Goal: Task Accomplishment & Management: Use online tool/utility

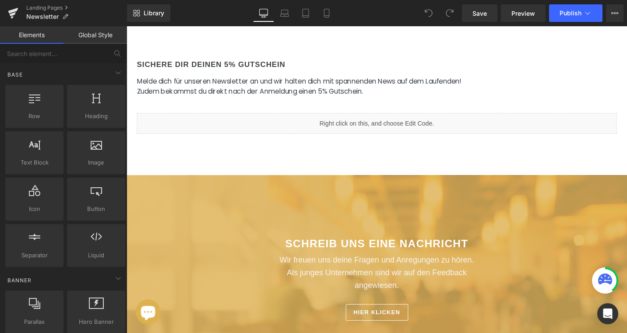
scroll to position [403, 0]
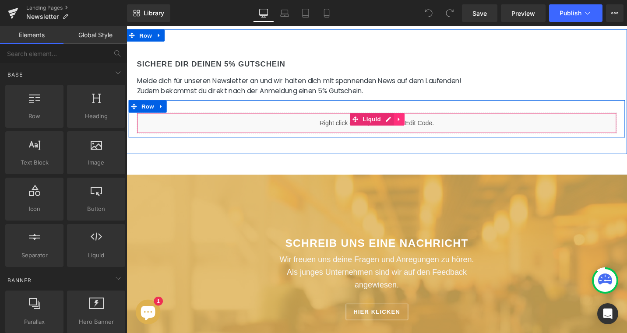
click at [414, 124] on icon at bounding box center [415, 125] width 2 height 4
click at [385, 122] on icon at bounding box center [387, 124] width 6 height 7
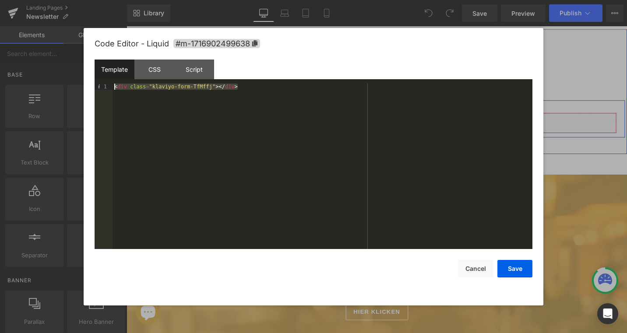
drag, startPoint x: 255, startPoint y: 91, endPoint x: 111, endPoint y: 85, distance: 143.4
click at [111, 85] on pre "1 < div class = "klaviyo-form-TfMffj" > </ div > XXXXXXXXXXXXXXXXXXXXXXXXXXXXXX…" at bounding box center [314, 167] width 438 height 166
click at [520, 273] on button "Save" at bounding box center [515, 269] width 35 height 18
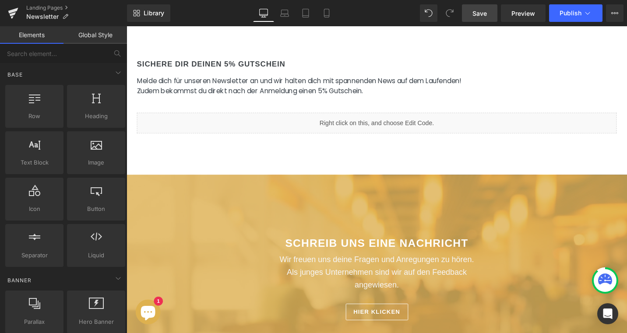
click at [483, 18] on link "Save" at bounding box center [479, 13] width 35 height 18
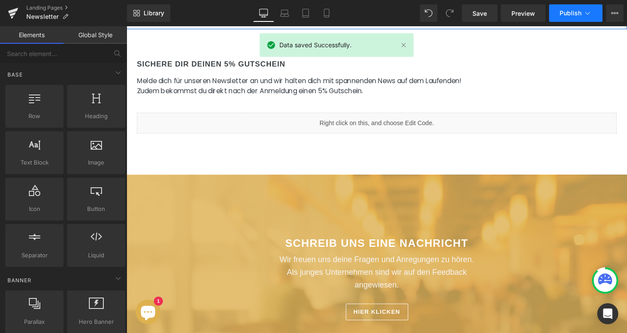
click at [583, 15] on button "Publish" at bounding box center [575, 13] width 53 height 18
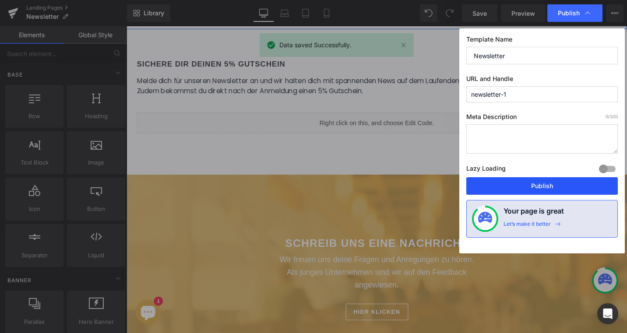
click at [540, 184] on button "Publish" at bounding box center [543, 186] width 152 height 18
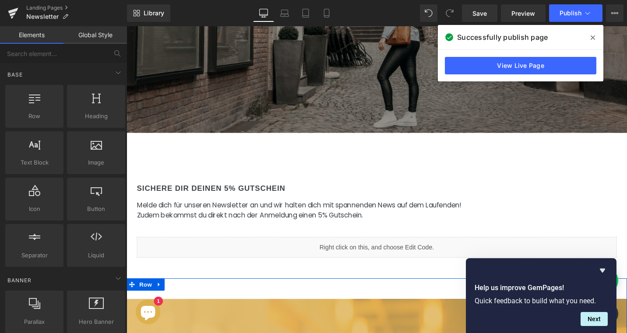
scroll to position [267, 0]
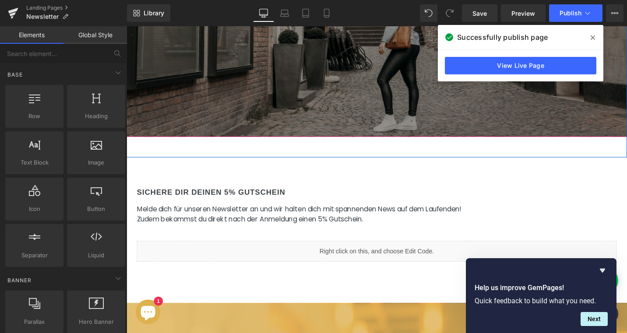
click at [593, 35] on icon at bounding box center [593, 37] width 4 height 7
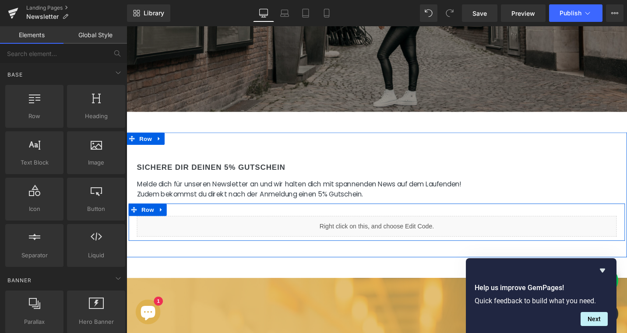
scroll to position [295, 0]
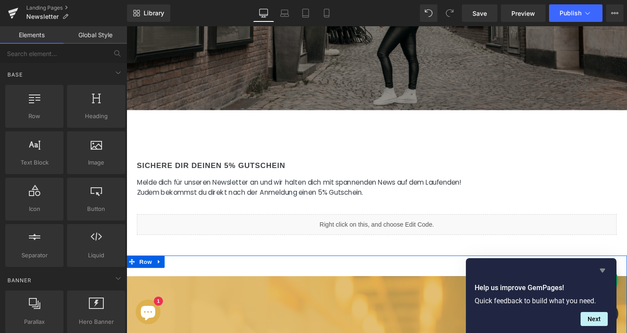
click at [606, 273] on icon "Hide survey" at bounding box center [603, 271] width 11 height 11
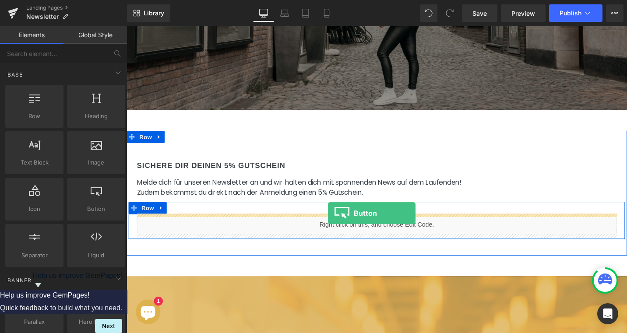
drag, startPoint x: 220, startPoint y: 219, endPoint x: 340, endPoint y: 224, distance: 120.2
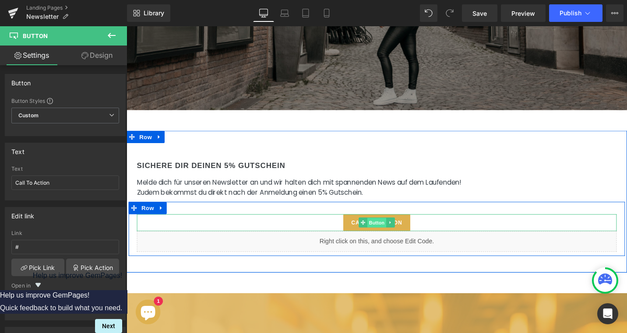
click at [388, 235] on span "Button" at bounding box center [392, 235] width 20 height 11
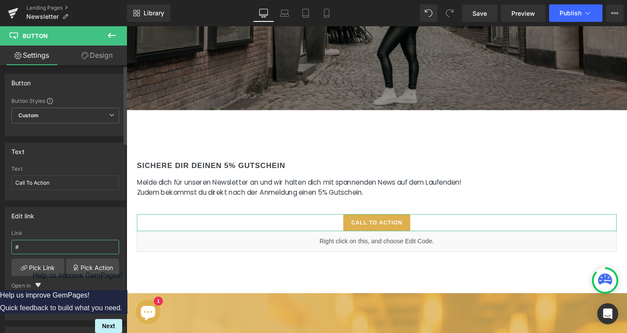
click at [46, 248] on input "#" at bounding box center [65, 247] width 108 height 14
paste input "[URL][DOMAIN_NAME]"
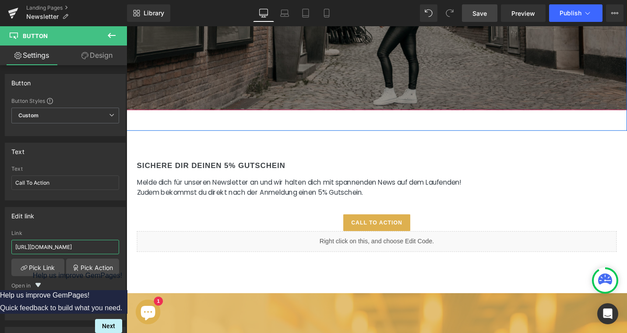
type input "[URL][DOMAIN_NAME]"
click at [487, 13] on span "Save" at bounding box center [480, 13] width 14 height 9
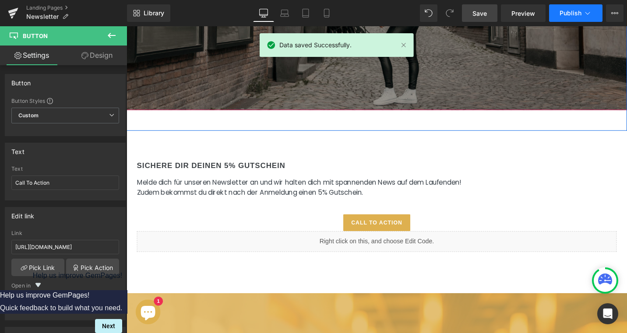
click at [578, 18] on button "Publish" at bounding box center [575, 13] width 53 height 18
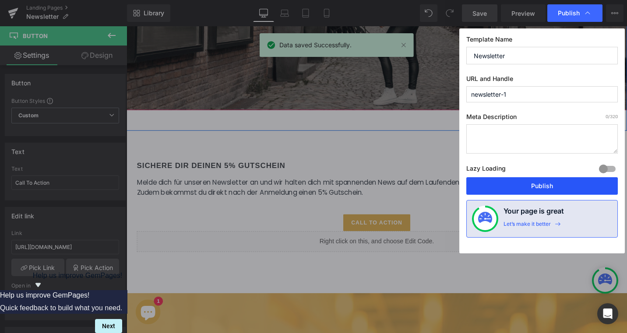
click at [541, 182] on button "Publish" at bounding box center [543, 186] width 152 height 18
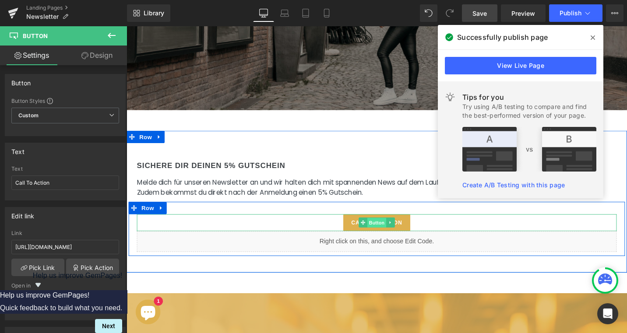
click at [383, 234] on span "Button" at bounding box center [392, 235] width 20 height 11
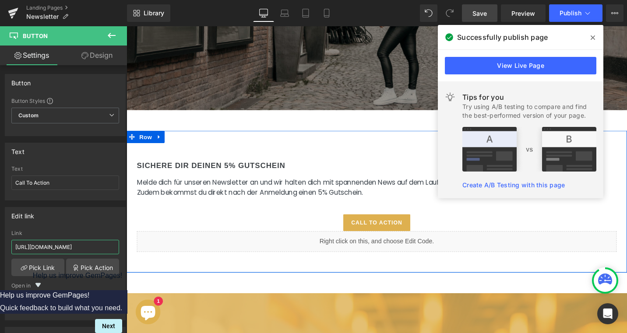
drag, startPoint x: 80, startPoint y: 248, endPoint x: 51, endPoint y: 246, distance: 29.0
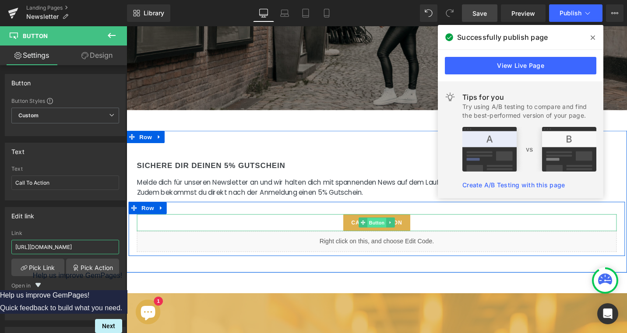
click at [393, 233] on span "Button" at bounding box center [392, 235] width 20 height 11
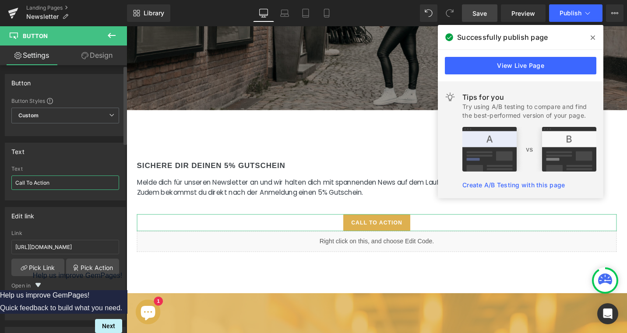
click at [59, 182] on input "Call To Action" at bounding box center [65, 183] width 108 height 14
type input "Zur Anmeldung"
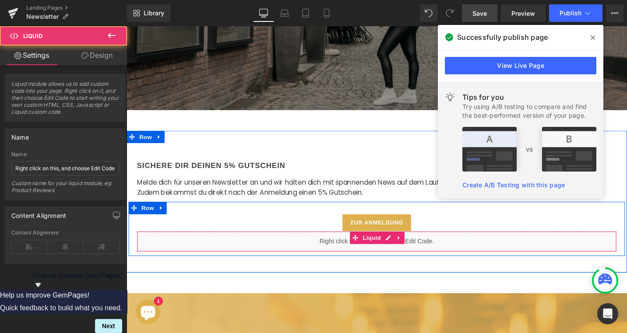
click at [345, 256] on div "Liquid" at bounding box center [392, 255] width 508 height 22
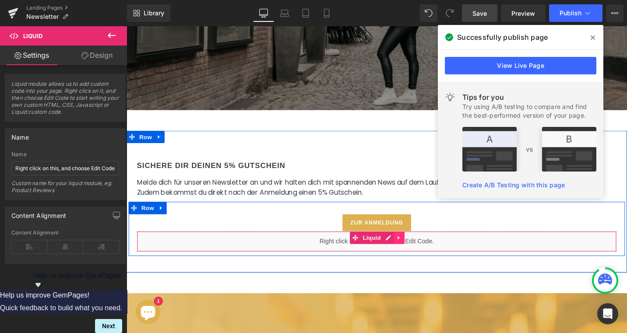
click at [414, 248] on icon at bounding box center [415, 251] width 6 height 7
click at [421, 248] on icon at bounding box center [421, 251] width 6 height 6
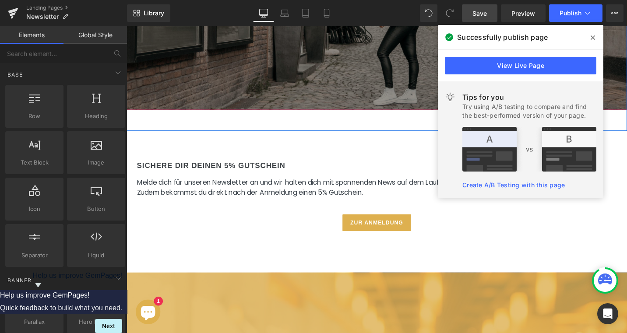
click at [483, 15] on span "Save" at bounding box center [480, 13] width 14 height 9
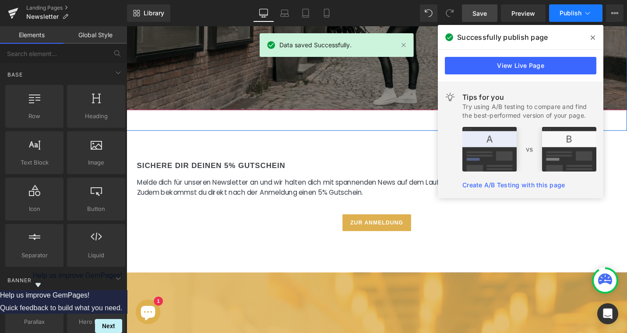
click at [583, 14] on button "Publish" at bounding box center [575, 13] width 53 height 18
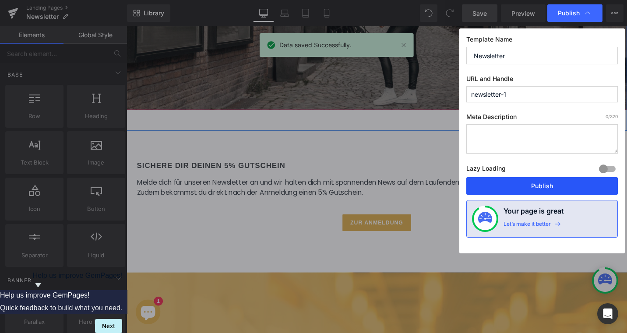
click at [525, 185] on button "Publish" at bounding box center [543, 186] width 152 height 18
